Goal: Information Seeking & Learning: Find specific fact

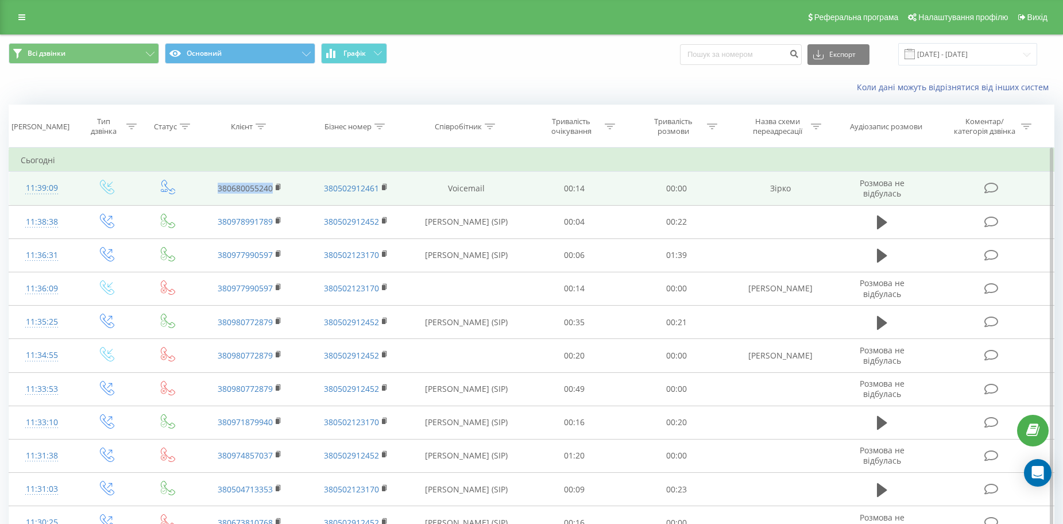
drag, startPoint x: 213, startPoint y: 185, endPoint x: 270, endPoint y: 187, distance: 57.5
click at [270, 187] on td "380680055240" at bounding box center [249, 188] width 106 height 33
copy link "380680055240"
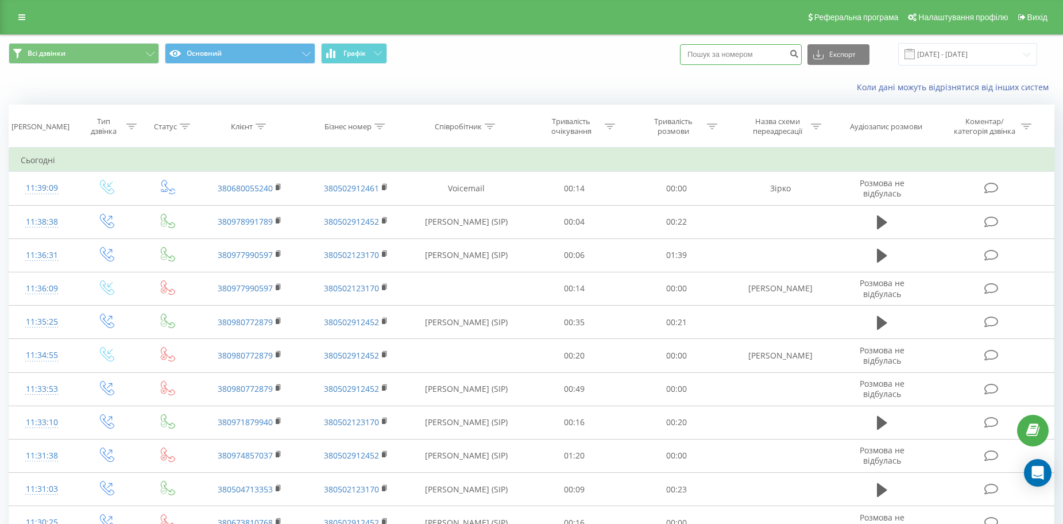
click at [744, 58] on input at bounding box center [741, 54] width 122 height 21
paste input "380680055240"
type input "380680055240"
click at [799, 53] on icon "submit" at bounding box center [794, 52] width 10 height 7
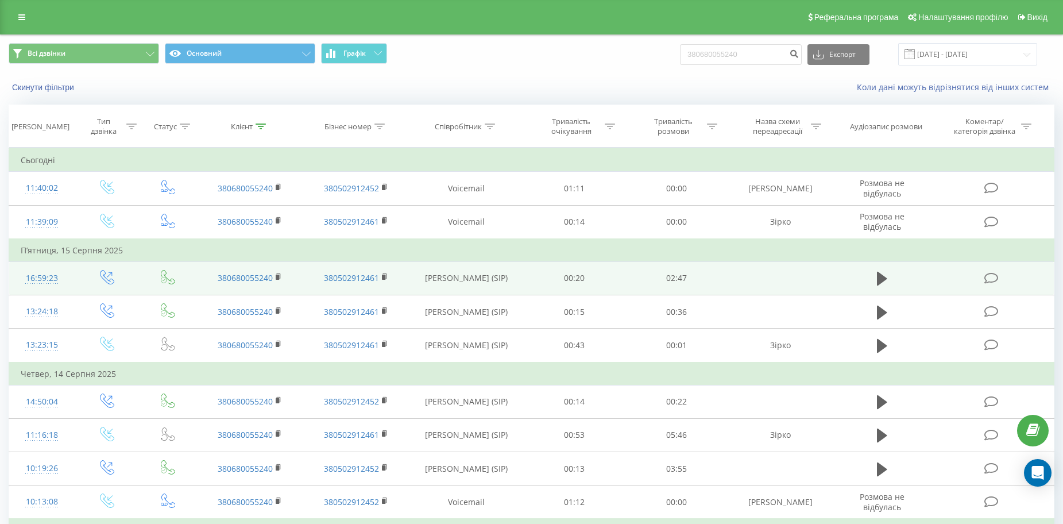
click at [872, 280] on td at bounding box center [882, 277] width 98 height 33
click at [873, 277] on td at bounding box center [882, 277] width 98 height 33
click at [879, 278] on icon at bounding box center [882, 279] width 10 height 14
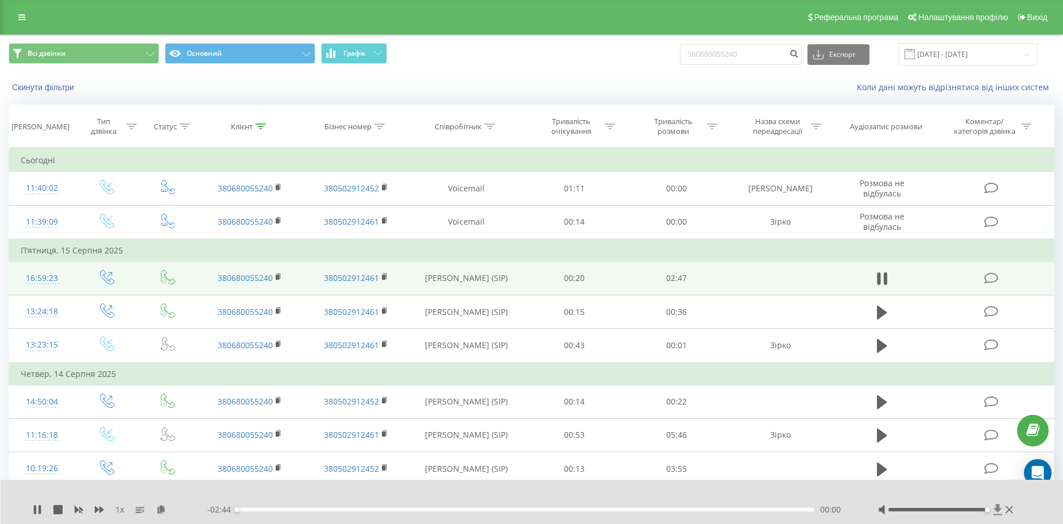
drag, startPoint x: 938, startPoint y: 509, endPoint x: 993, endPoint y: 509, distance: 55.1
click at [992, 510] on div at bounding box center [947, 509] width 138 height 11
click at [38, 507] on icon at bounding box center [37, 509] width 9 height 9
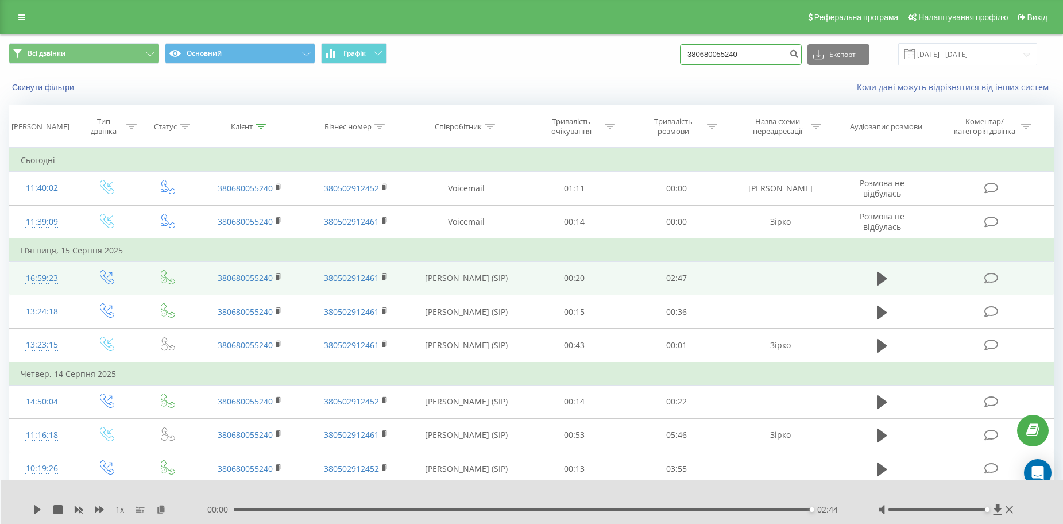
drag, startPoint x: 752, startPoint y: 52, endPoint x: 682, endPoint y: 55, distance: 70.1
click at [682, 55] on div "Всі дзвінки Основний Графік 380680055240 Експорт .csv .xls .xlsx 19.05.2025 - 1…" at bounding box center [532, 54] width 1046 height 22
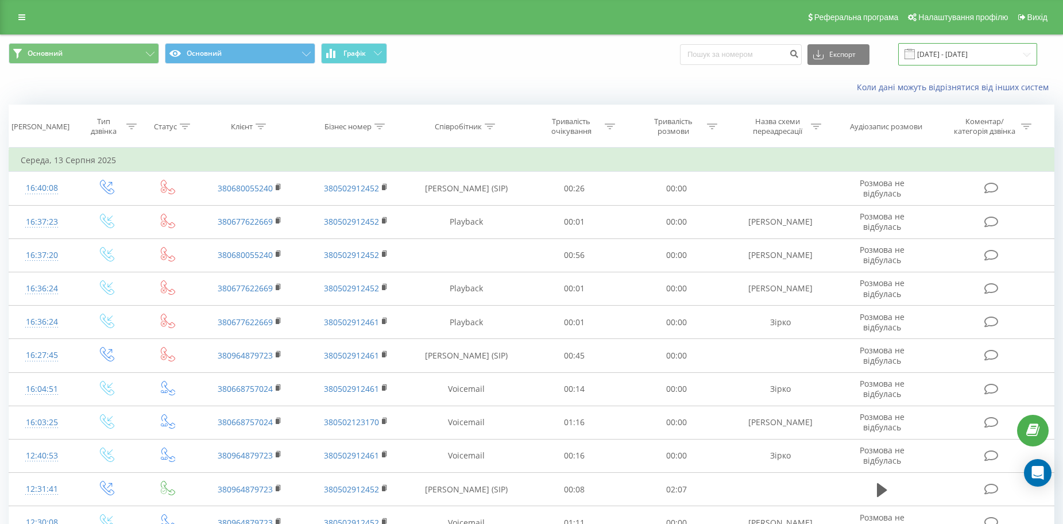
click at [965, 53] on input "[DATE] - [DATE]" at bounding box center [967, 54] width 139 height 22
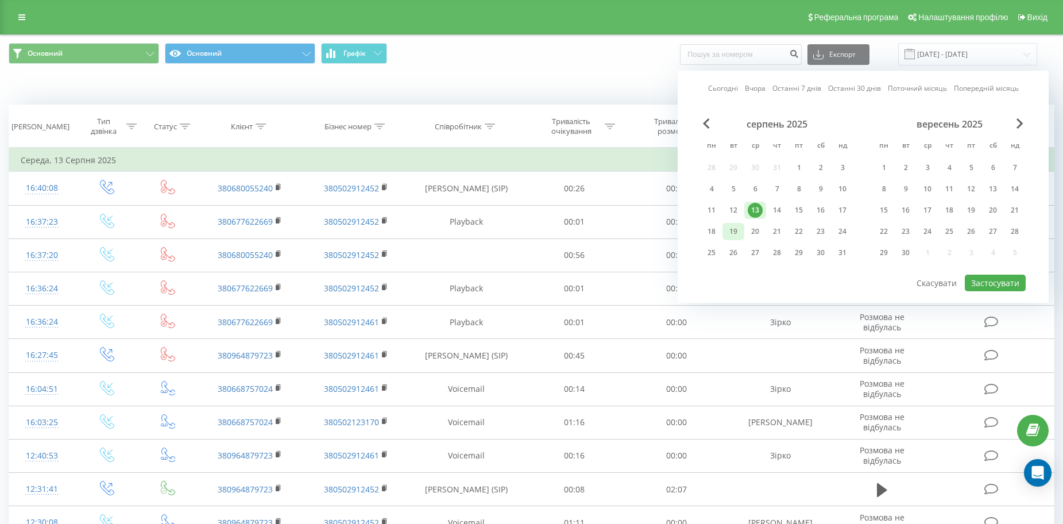
click at [729, 229] on div "19" at bounding box center [733, 231] width 15 height 15
click at [985, 283] on button "Застосувати" at bounding box center [995, 282] width 61 height 17
type input "[DATE] - [DATE]"
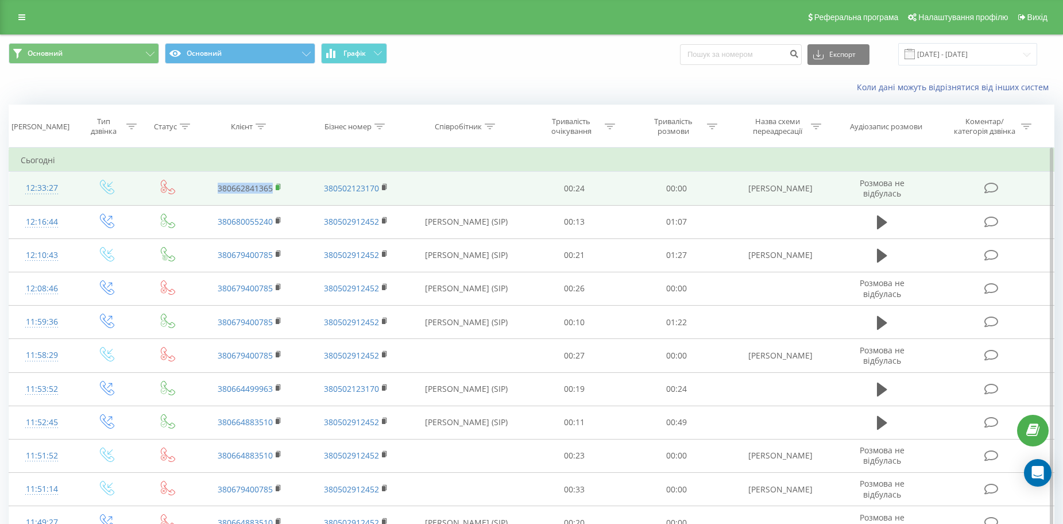
drag, startPoint x: 203, startPoint y: 183, endPoint x: 277, endPoint y: 192, distance: 74.6
click at [277, 192] on td "380662841365" at bounding box center [249, 188] width 106 height 33
